Goal: Transaction & Acquisition: Purchase product/service

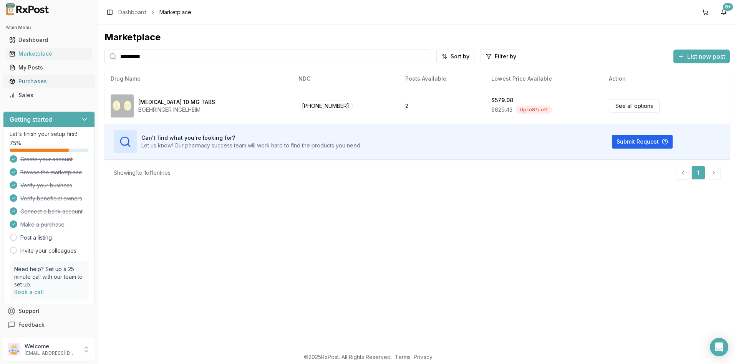
click at [24, 82] on div "Purchases" at bounding box center [48, 82] width 79 height 8
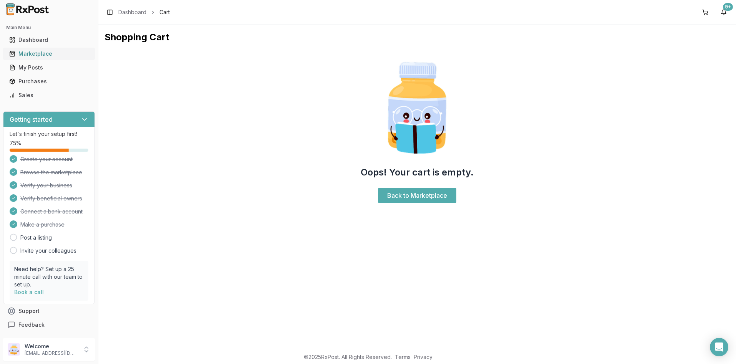
click at [41, 53] on div "Marketplace" at bounding box center [48, 54] width 79 height 8
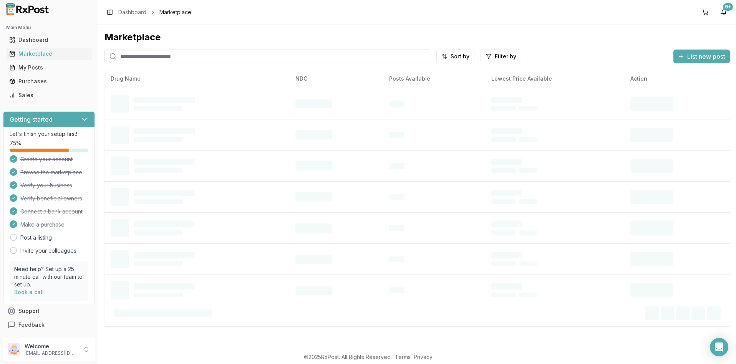
click at [127, 56] on input "search" at bounding box center [267, 57] width 326 height 14
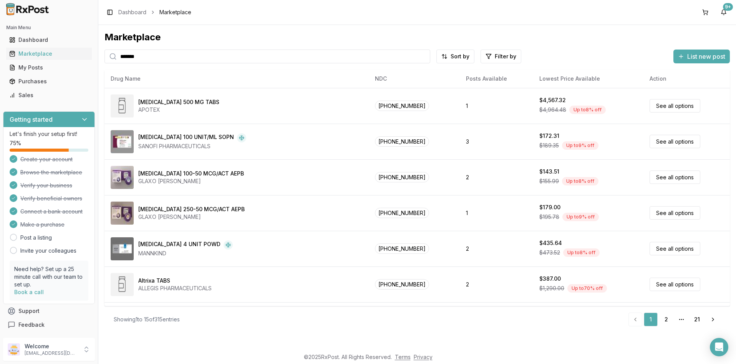
type input "*******"
